Goal: Transaction & Acquisition: Purchase product/service

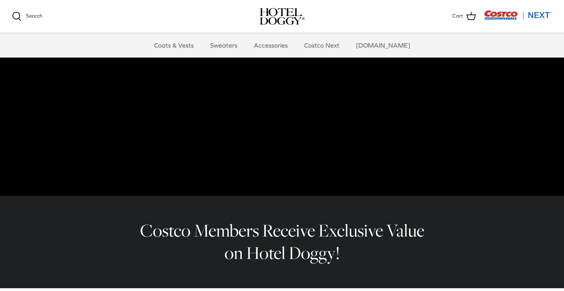
scroll to position [99, 0]
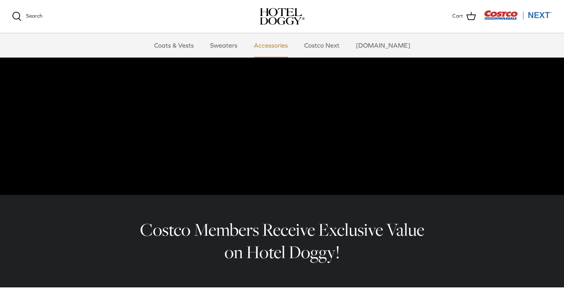
click at [273, 45] on link "Accessories" at bounding box center [271, 45] width 48 height 24
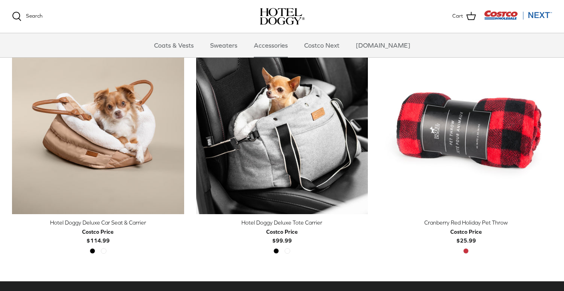
scroll to position [204, 0]
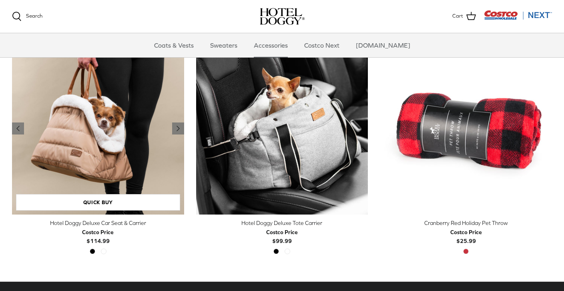
click at [155, 129] on img "Hotel Doggy Deluxe Car Seat & Carrier" at bounding box center [98, 129] width 172 height 172
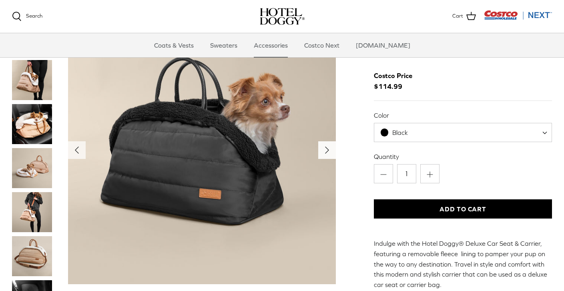
scroll to position [25, 0]
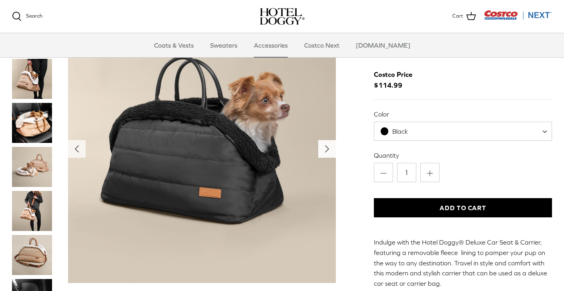
click at [327, 153] on icon "Right" at bounding box center [327, 149] width 13 height 13
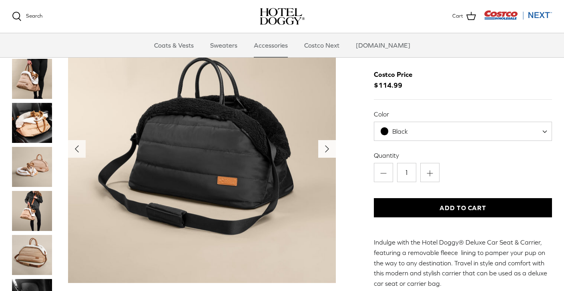
click at [327, 153] on icon "Right" at bounding box center [327, 149] width 13 height 13
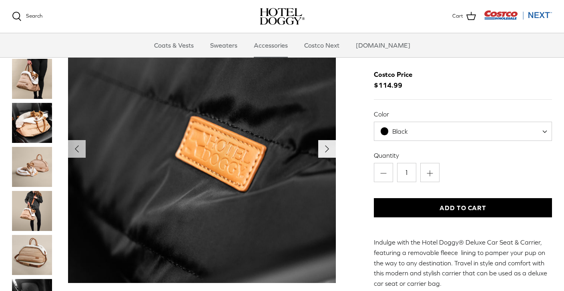
click at [327, 153] on icon "Right" at bounding box center [327, 149] width 13 height 13
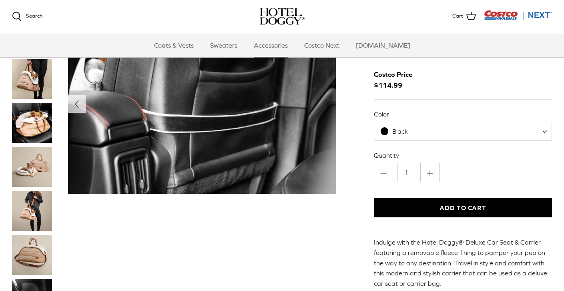
click at [326, 153] on img "Show Gallery" at bounding box center [202, 104] width 268 height 179
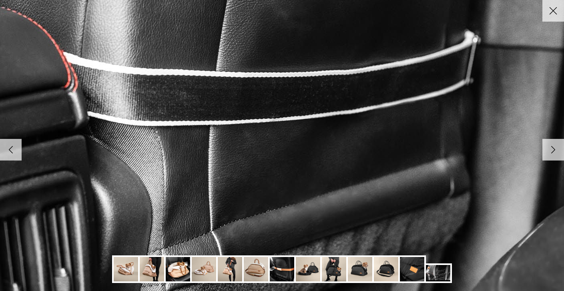
click at [357, 264] on img at bounding box center [360, 269] width 24 height 24
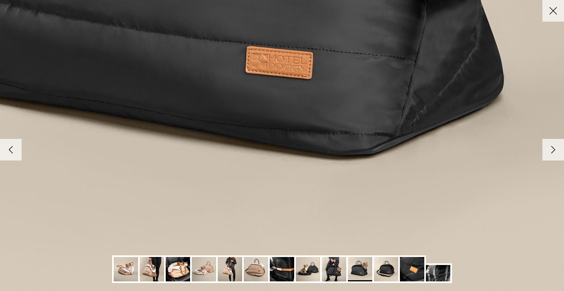
click at [342, 265] on img at bounding box center [334, 269] width 24 height 24
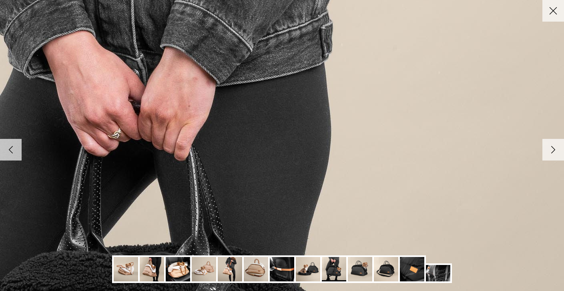
click at [552, 16] on icon "Close" at bounding box center [554, 11] width 14 height 14
